Goal: Task Accomplishment & Management: Use online tool/utility

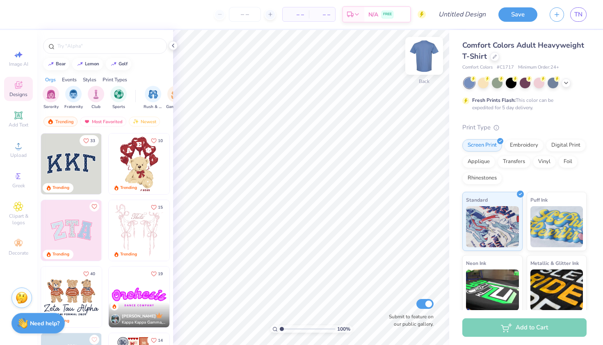
click at [420, 56] on img at bounding box center [424, 55] width 33 height 33
click at [572, 79] on div at bounding box center [525, 83] width 123 height 11
click at [567, 84] on icon at bounding box center [566, 82] width 7 height 7
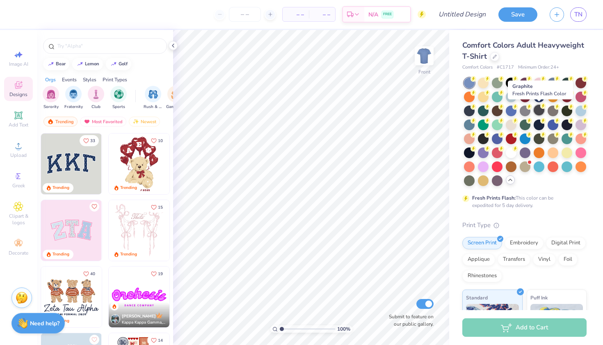
click at [541, 112] on div at bounding box center [539, 110] width 11 height 11
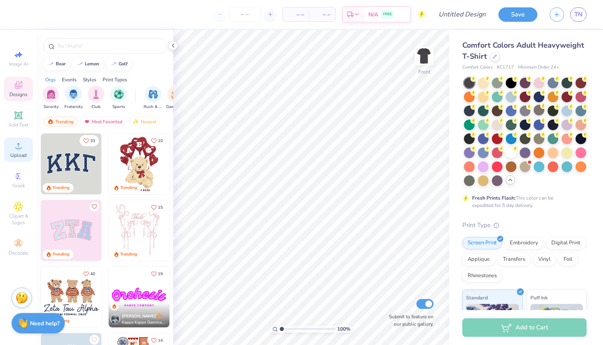
click at [20, 151] on div "Upload" at bounding box center [18, 149] width 29 height 24
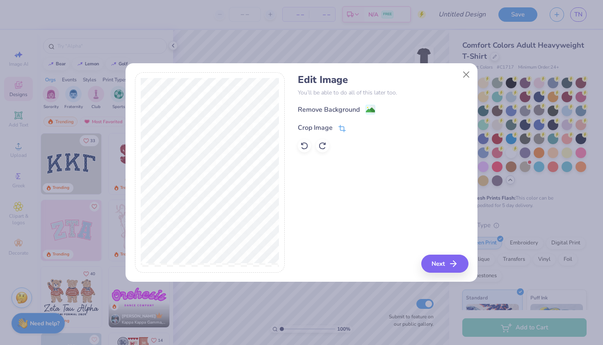
click at [342, 127] on icon at bounding box center [342, 128] width 7 height 7
click at [352, 127] on button at bounding box center [356, 127] width 9 height 9
click at [368, 111] on image at bounding box center [370, 110] width 9 height 9
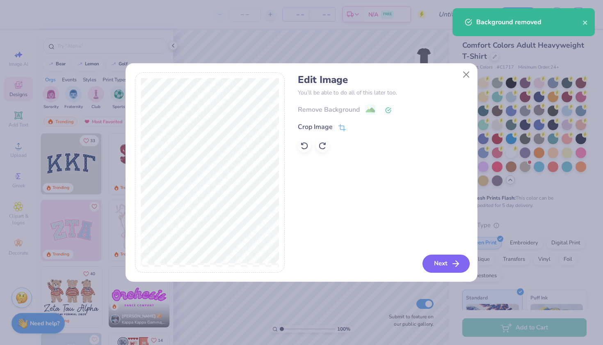
click at [446, 268] on button "Next" at bounding box center [446, 263] width 47 height 18
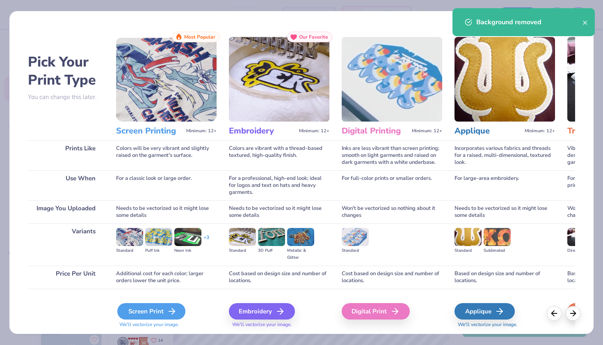
click at [156, 314] on div "Screen Print" at bounding box center [151, 311] width 68 height 16
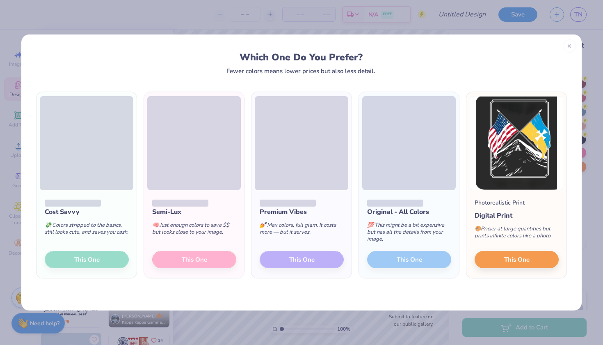
click at [106, 257] on div "Cost Savvy 💸 Colors stripped to the basics, still looks cute, and saves you cas…" at bounding box center [87, 234] width 100 height 88
click at [538, 256] on button "This One" at bounding box center [517, 257] width 84 height 17
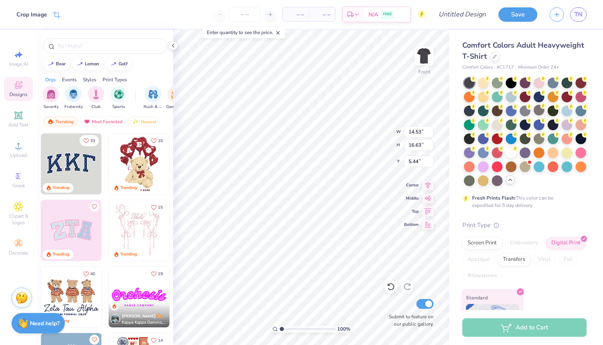
type input "12.80"
type input "14.65"
type input "3.38"
click at [12, 120] on div "Add Text" at bounding box center [18, 119] width 29 height 24
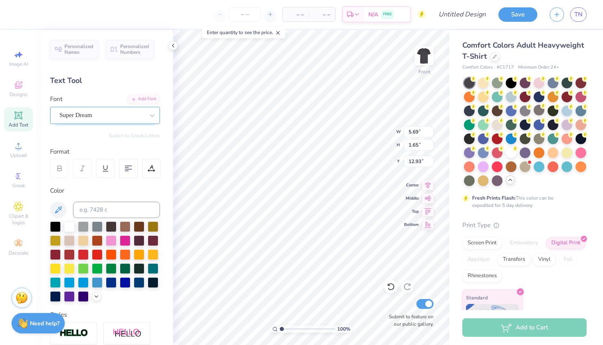
click at [135, 112] on div "Super Dream" at bounding box center [102, 115] width 86 height 13
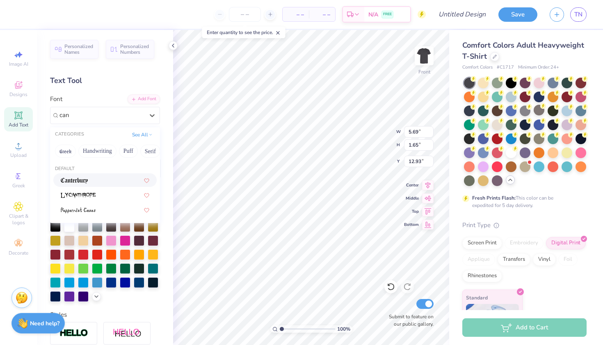
click at [112, 179] on div at bounding box center [105, 180] width 89 height 9
type input "can"
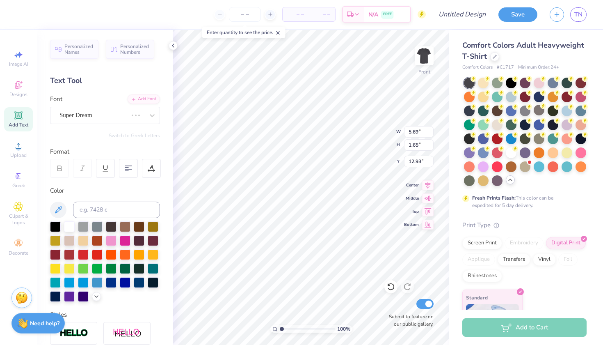
type input "5.90"
type input "1.66"
type input "12.92"
type input "12.80"
type input "14.65"
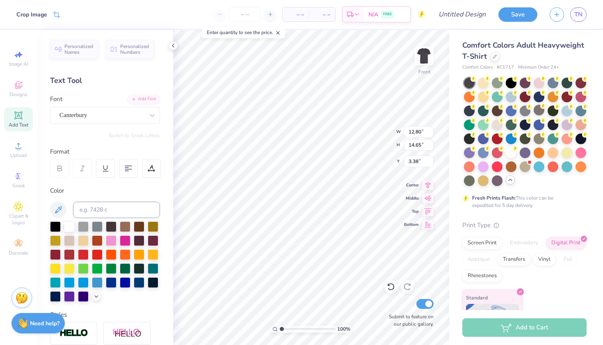
type input "3.42"
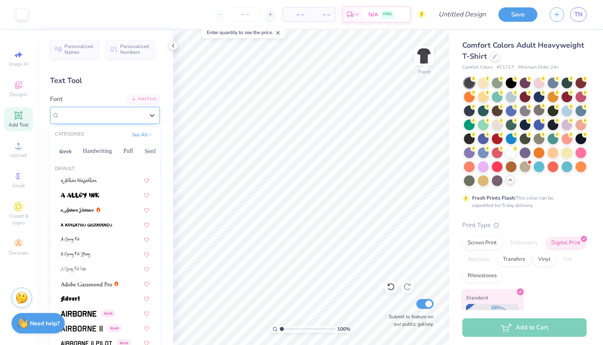
click at [102, 112] on div "Canterbury" at bounding box center [102, 115] width 86 height 13
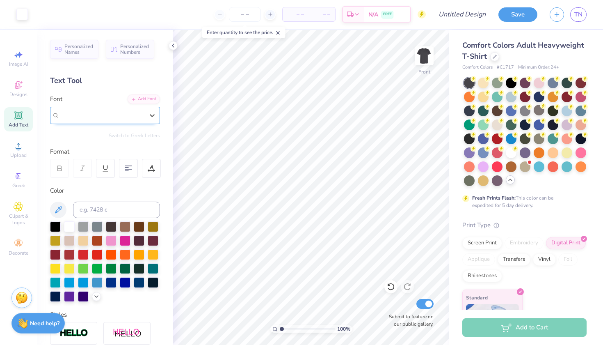
click at [96, 113] on div "Canterbury" at bounding box center [102, 114] width 85 height 9
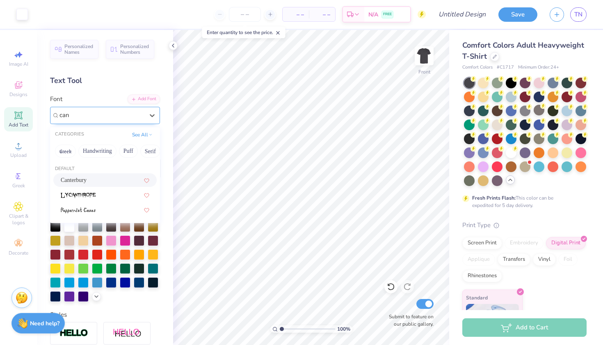
click at [73, 183] on span "Canterbury" at bounding box center [74, 180] width 26 height 9
type input "can"
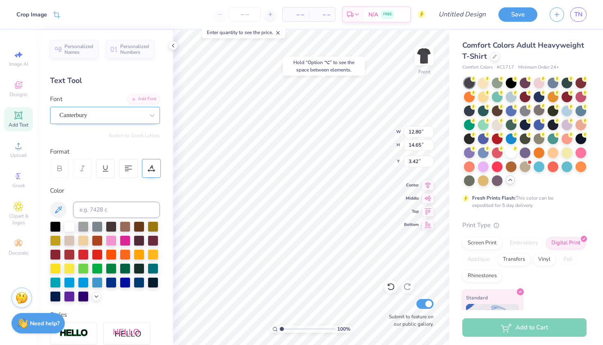
type input "3.82"
type input "5.90"
type input "1.66"
type input "12.92"
type textarea "s"
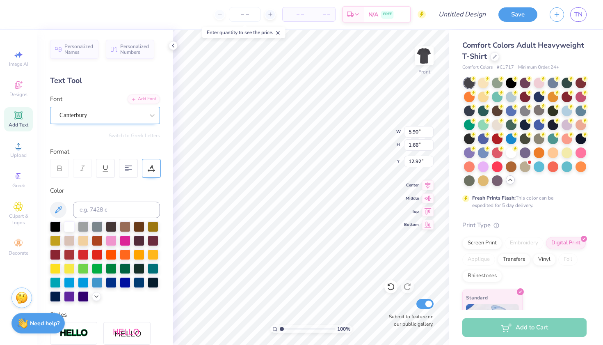
type textarea "A"
type textarea "Sigma Chi"
type input "4.70"
type input "6.55"
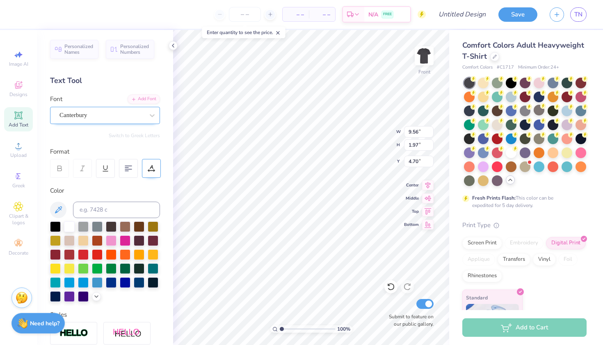
type input "1.35"
type input "4.68"
type input "7.21"
type input "1.49"
type input "4.62"
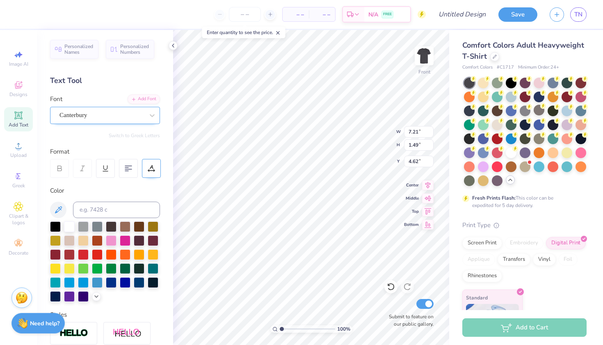
type input "12.80"
type input "14.65"
type input "3.82"
type input "3.94"
type input "7.21"
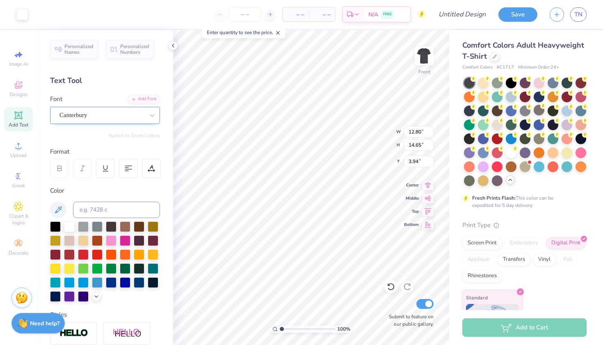
type input "1.49"
type input "4.62"
type input "6.17"
type input "1.27"
type input "4.79"
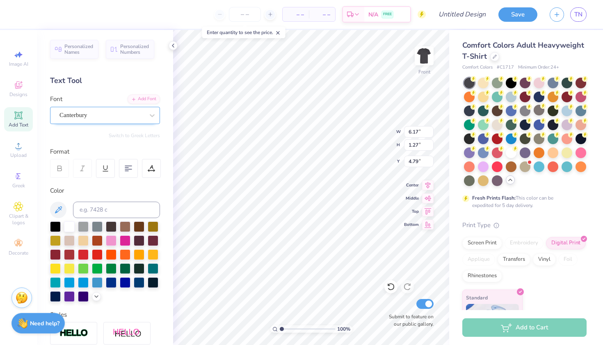
type input "12.80"
type input "14.65"
type input "3.98"
click at [17, 144] on icon at bounding box center [19, 146] width 10 height 10
click at [11, 124] on span "Add Text" at bounding box center [19, 124] width 20 height 7
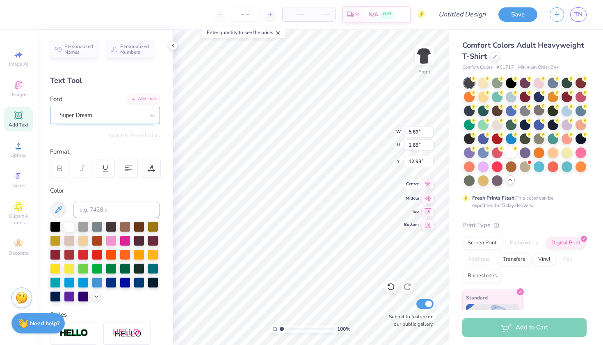
type textarea "T"
type textarea "Beta Phi"
type input "12.80"
type input "14.65"
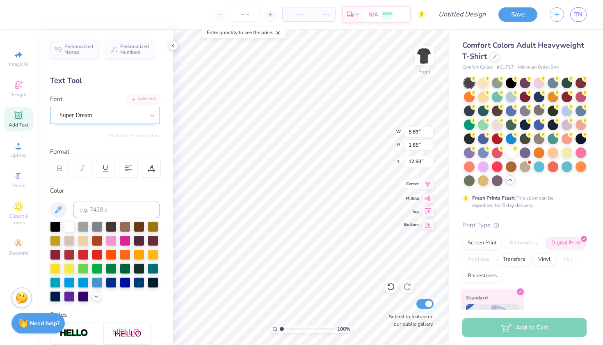
type input "3.88"
type input "8.92"
type input "1.65"
type input "12.92"
type input "4.56"
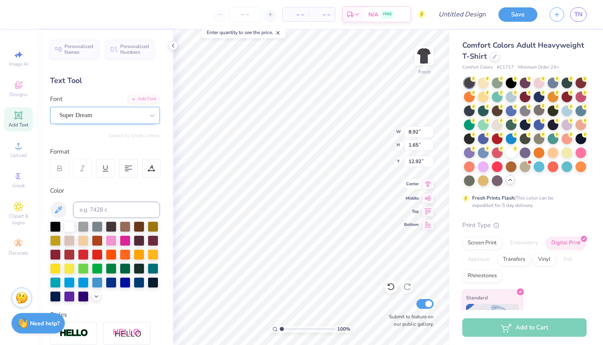
type input "0.84"
type input "6.07"
type input "2.41"
type input "0.45"
type input "6.07"
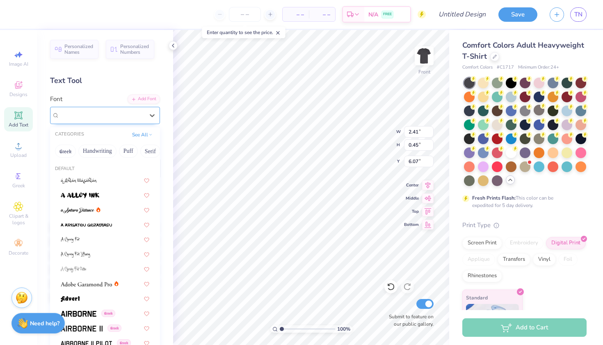
click at [124, 116] on div "Super Dream" at bounding box center [102, 115] width 86 height 13
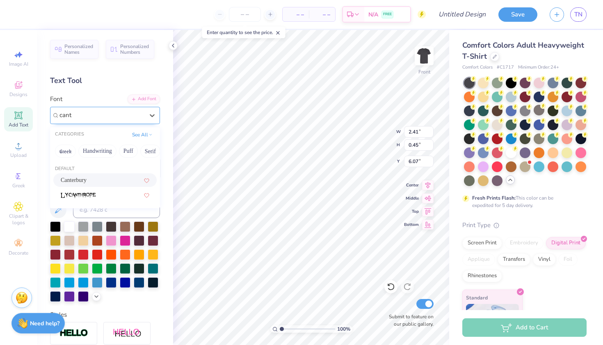
click at [105, 179] on div "Canterbury" at bounding box center [105, 180] width 89 height 9
type input "cant"
type input "2.19"
type input "0.53"
type input "6.02"
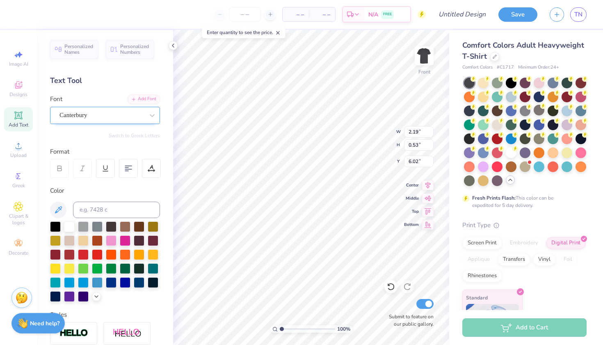
type input "6.07"
type input "6.17"
type input "1.27"
type input "4.79"
type input "6.55"
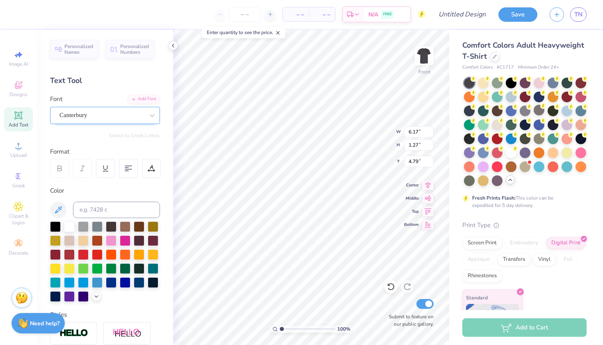
type input "1.35"
type input "4.72"
